Goal: Answer question/provide support: Ask a question

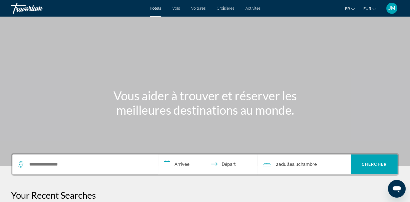
click at [391, 9] on span "JM" at bounding box center [392, 9] width 7 height 6
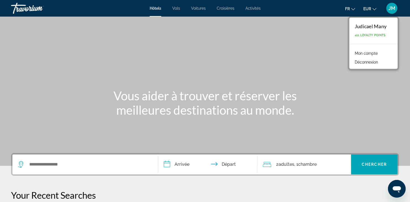
click at [367, 53] on link "Mon compte" at bounding box center [366, 53] width 28 height 7
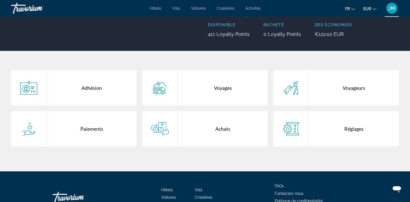
scroll to position [73, 0]
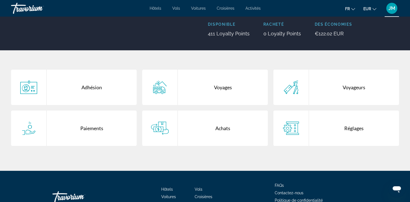
click at [174, 132] on div "Main content" at bounding box center [160, 128] width 36 height 35
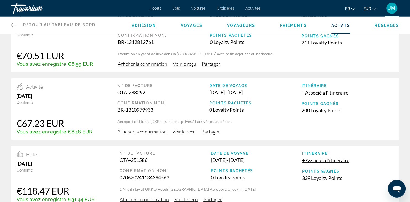
scroll to position [14, 0]
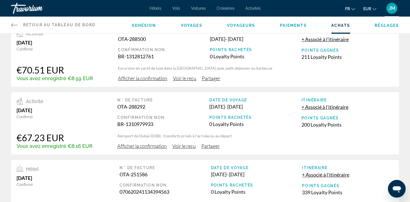
click at [148, 145] on span "Afficher la confirmation" at bounding box center [141, 146] width 49 height 6
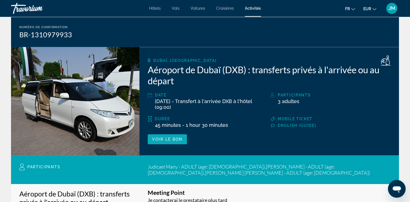
scroll to position [40, 0]
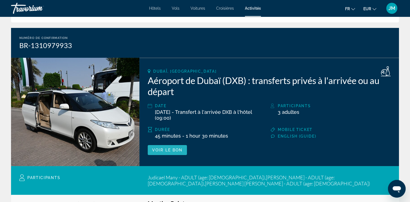
click at [182, 150] on span "Voir le bon" at bounding box center [167, 150] width 30 height 4
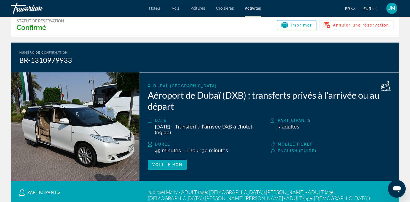
scroll to position [11, 0]
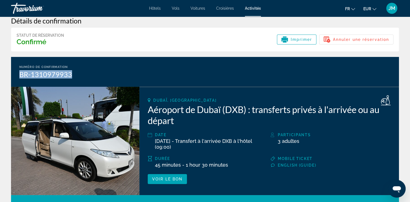
drag, startPoint x: 71, startPoint y: 73, endPoint x: 17, endPoint y: 71, distance: 53.9
click at [17, 71] on div "Numéro de confirmation BR-1310979933" at bounding box center [205, 72] width 388 height 30
copy div "BR-1310979933"
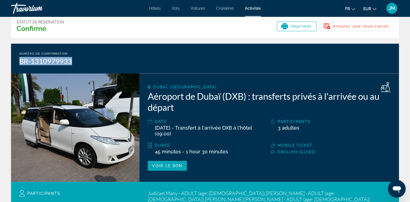
scroll to position [0, 0]
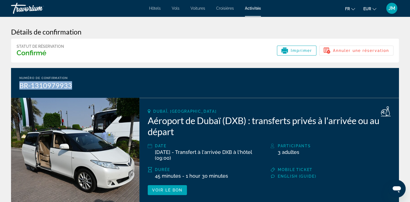
click at [35, 7] on div "Travorium" at bounding box center [38, 8] width 55 height 14
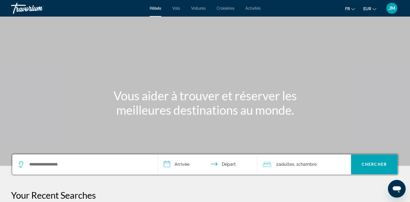
click at [394, 192] on icon "Ouvrir la fenêtre de messagerie" at bounding box center [397, 189] width 10 height 10
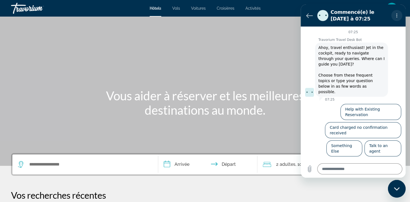
click at [397, 15] on icon "Menu d’options" at bounding box center [397, 15] width 4 height 4
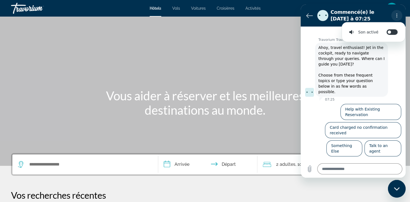
click at [397, 15] on icon "Menu d’options" at bounding box center [397, 15] width 4 height 4
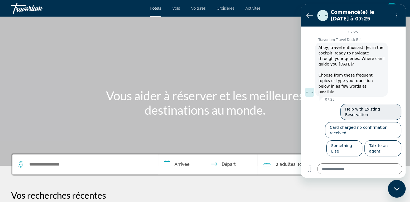
click at [364, 107] on button "Help with Existing Reservation" at bounding box center [371, 112] width 61 height 16
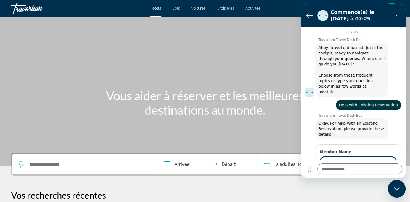
type textarea "*"
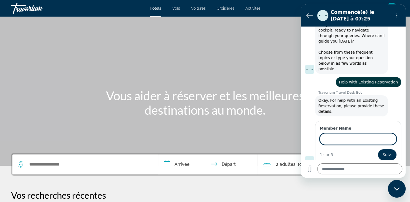
scroll to position [22, 0]
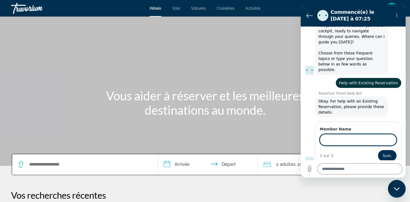
click at [352, 134] on input "Member Name" at bounding box center [358, 140] width 77 height 12
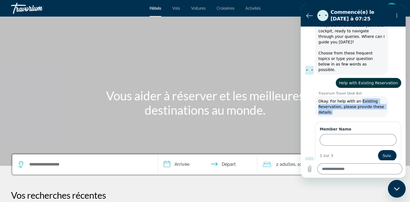
drag, startPoint x: 357, startPoint y: 96, endPoint x: 379, endPoint y: 109, distance: 25.7
click at [379, 109] on div "Travorium Travel Desk Bot dit : Okay. For help with an Existing Reservation, pl…" at bounding box center [351, 106] width 73 height 21
click at [374, 103] on span "Okay. For help with an Existing Reservation, please provide these details:" at bounding box center [352, 106] width 66 height 17
click at [359, 98] on span "Okay. For help with an Existing Reservation, please provide these details:" at bounding box center [352, 106] width 66 height 17
drag, startPoint x: 358, startPoint y: 95, endPoint x: 380, endPoint y: 100, distance: 23.3
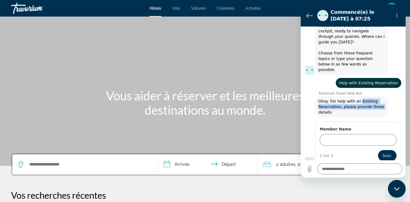
click at [380, 100] on span "Okay. For help with an Existing Reservation, please provide these details:" at bounding box center [352, 106] width 66 height 17
click at [366, 102] on span "Okay. For help with an Existing Reservation, please provide these details:" at bounding box center [352, 106] width 66 height 17
click at [378, 98] on span "Okay. For help with an Existing Reservation, please provide these details:" at bounding box center [352, 106] width 66 height 17
drag, startPoint x: 373, startPoint y: 95, endPoint x: 357, endPoint y: 96, distance: 16.3
click at [357, 98] on span "Okay. For help with an Existing Reservation, please provide these details:" at bounding box center [352, 106] width 66 height 17
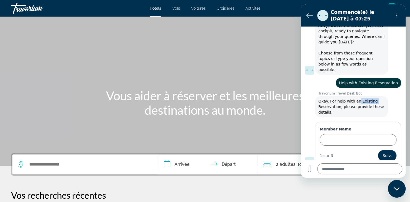
click at [363, 98] on span "Okay. For help with an Existing Reservation, please provide these details:" at bounding box center [352, 106] width 66 height 17
drag, startPoint x: 358, startPoint y: 96, endPoint x: 370, endPoint y: 98, distance: 12.1
click at [370, 98] on span "Okay. For help with an Existing Reservation, please provide these details:" at bounding box center [352, 106] width 66 height 17
copy span "Existing Reservation, please provide th"
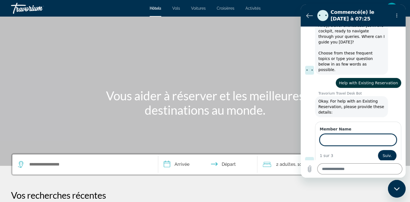
click at [339, 134] on input "Member Name" at bounding box center [358, 140] width 77 height 12
type input "****"
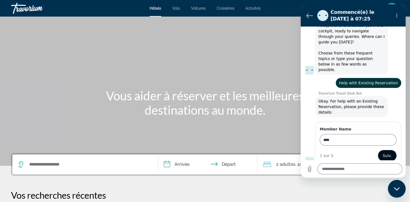
click at [385, 151] on button "Suiv." at bounding box center [387, 155] width 19 height 11
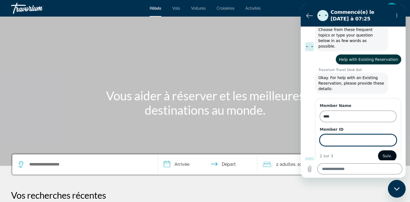
scroll to position [46, 0]
type input "*****"
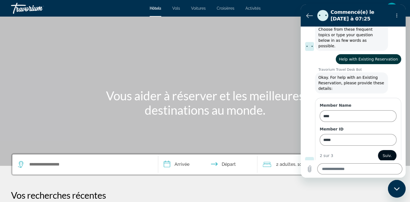
click at [385, 152] on span "Suiv." at bounding box center [387, 155] width 9 height 7
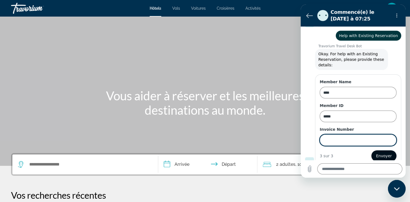
scroll to position [70, 0]
click at [378, 140] on form "Member Name **** Member ID ***** Invoice Number 3 sur 3 Envoyer" at bounding box center [358, 120] width 77 height 82
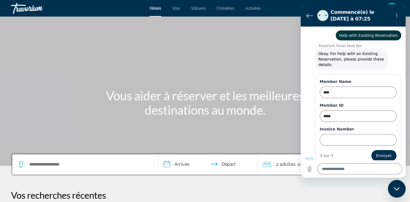
click at [351, 150] on div "3 sur 3 Envoyer" at bounding box center [358, 155] width 77 height 11
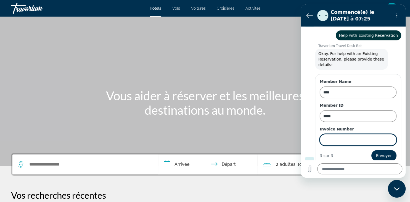
click at [348, 134] on input "Invoice Number" at bounding box center [358, 140] width 77 height 12
type input "**********"
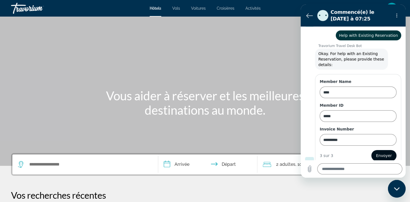
click at [391, 152] on span "Envoyer" at bounding box center [384, 155] width 16 height 7
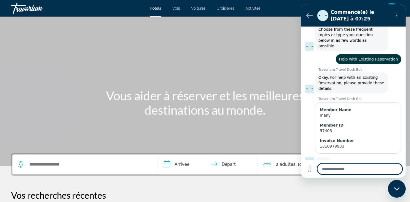
scroll to position [46, 0]
type textarea "*"
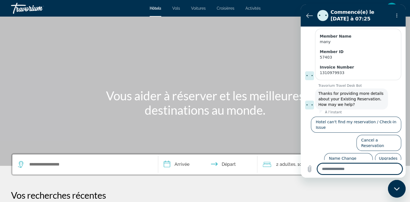
scroll to position [120, 0]
click at [327, 170] on textarea at bounding box center [360, 168] width 85 height 11
click at [328, 170] on textarea at bounding box center [360, 168] width 85 height 11
click at [332, 170] on textarea at bounding box center [360, 168] width 85 height 11
paste textarea "**********"
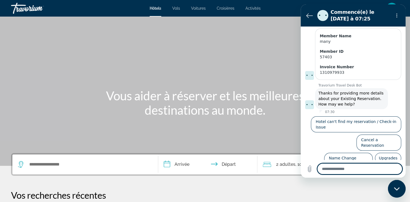
type textarea "**********"
type textarea "*"
type textarea "**********"
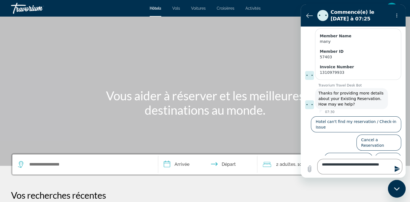
click at [396, 166] on icon "Envoyer un message" at bounding box center [397, 169] width 5 height 6
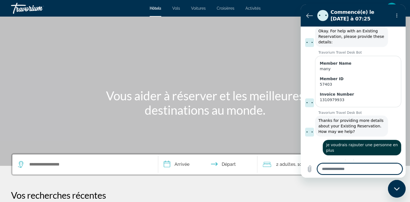
scroll to position [93, 0]
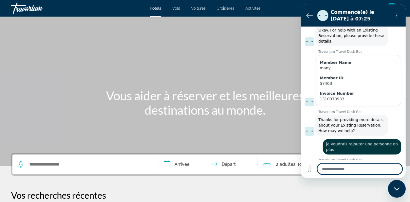
type textarea "*"
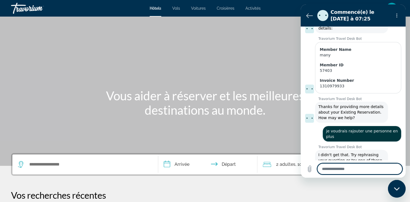
scroll to position [106, 0]
click at [339, 166] on textarea at bounding box center [360, 168] width 85 height 11
paste textarea "**********"
type textarea "**********"
type textarea "*"
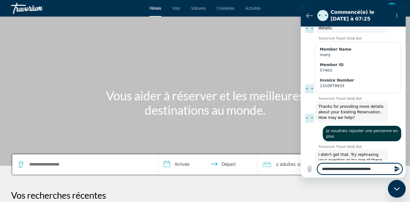
type textarea "**********"
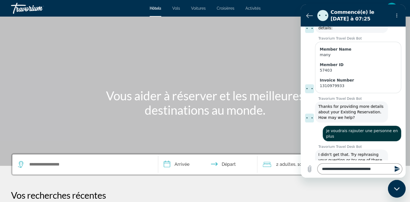
click at [398, 168] on icon "Envoyer un message" at bounding box center [397, 169] width 5 height 6
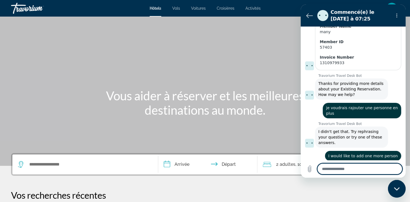
scroll to position [130, 0]
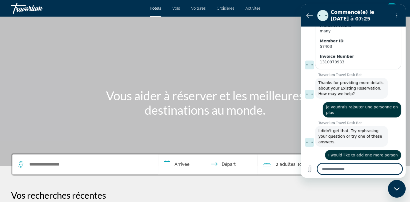
type textarea "*"
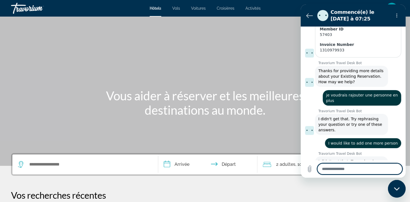
scroll to position [143, 0]
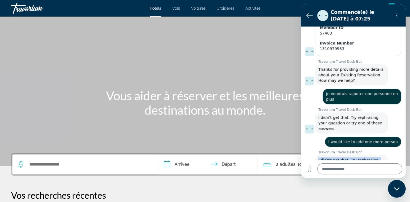
drag, startPoint x: 383, startPoint y: 149, endPoint x: 316, endPoint y: 144, distance: 67.1
click at [316, 155] on div "Travorium Travel Desk Bot dit : I didn't get that. Try rephrasing your question…" at bounding box center [351, 165] width 73 height 21
copy span "I didn't get that. Try rephrasing your question or try one of these answers."
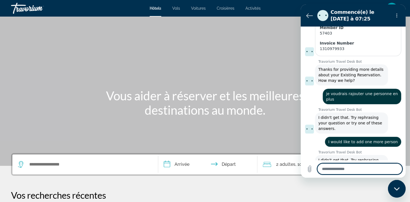
click at [327, 170] on textarea at bounding box center [360, 168] width 85 height 11
paste textarea "**********"
type textarea "**********"
type textarea "*"
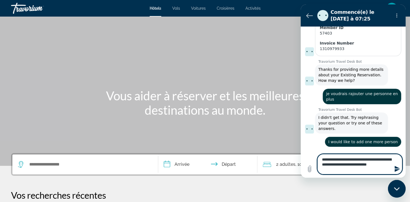
type textarea "**********"
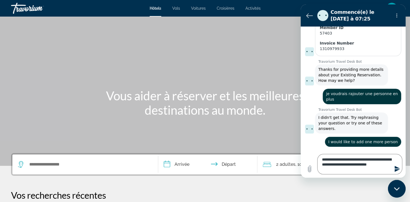
click at [398, 168] on icon "Envoyer un message" at bounding box center [397, 169] width 5 height 6
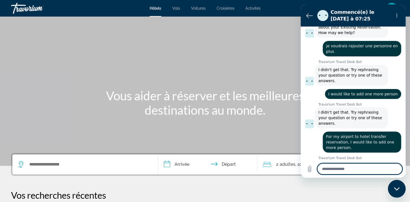
scroll to position [192, 0]
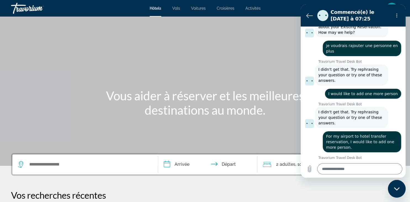
click at [399, 190] on icon "Fermer la fenêtre de messagerie" at bounding box center [397, 189] width 6 height 4
type textarea "*"
